Goal: Task Accomplishment & Management: Complete application form

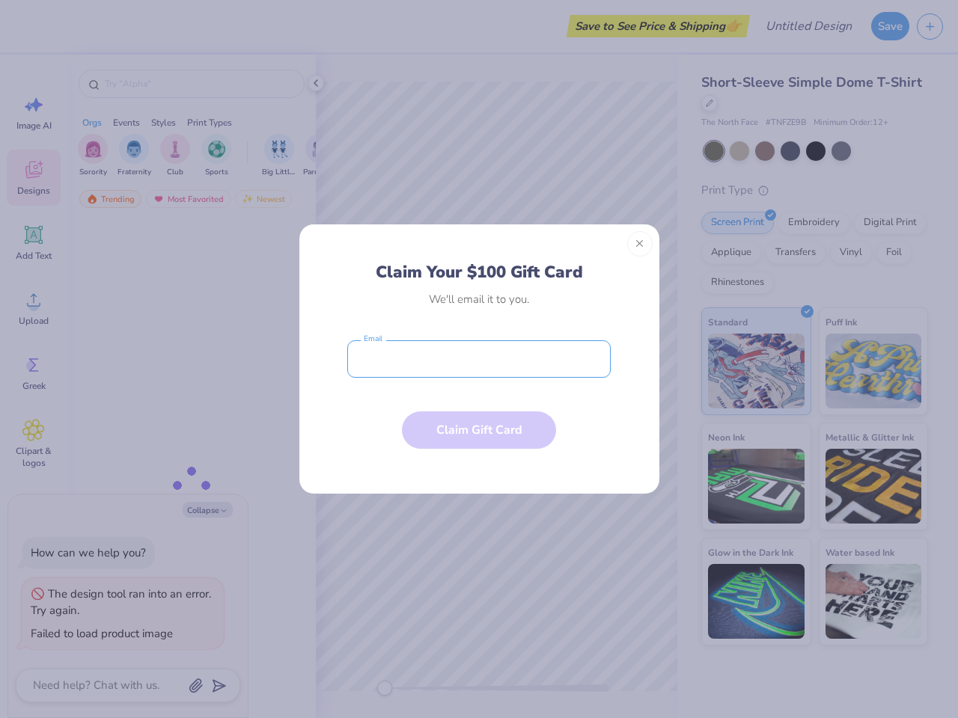
type textarea "x"
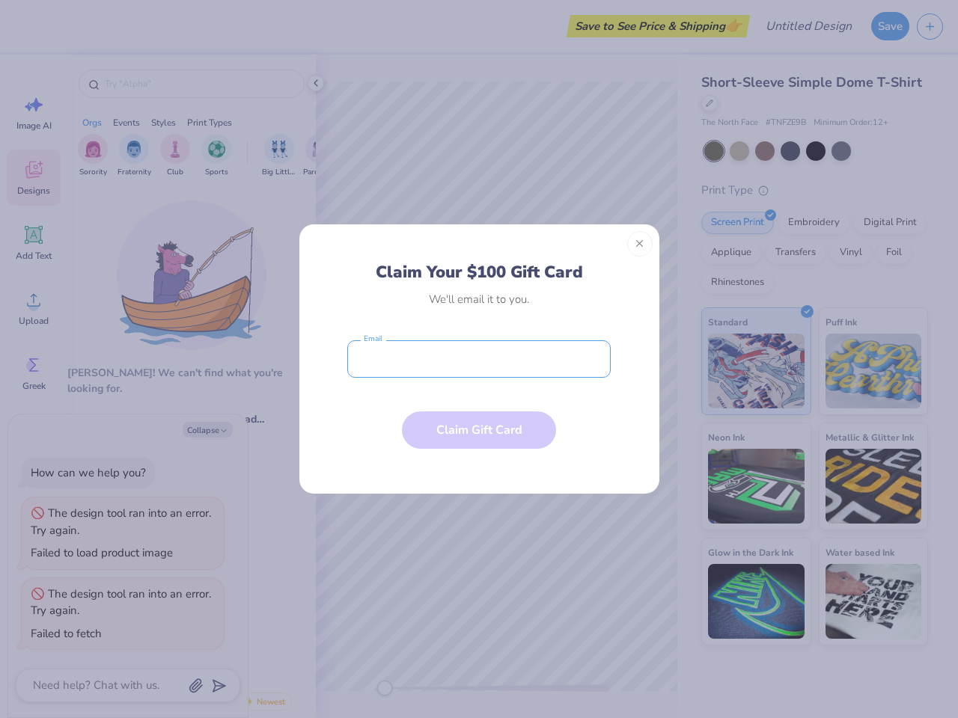
click at [479, 359] on input "email" at bounding box center [478, 358] width 263 height 37
click at [640, 244] on button "Close" at bounding box center [639, 243] width 25 height 25
